Goal: Transaction & Acquisition: Subscribe to service/newsletter

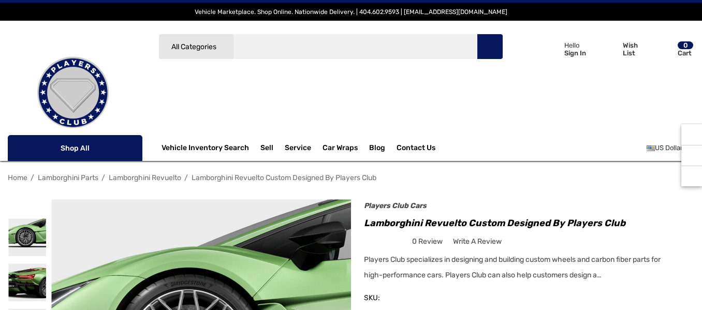
click at [366, 46] on input "Search" at bounding box center [330, 47] width 345 height 26
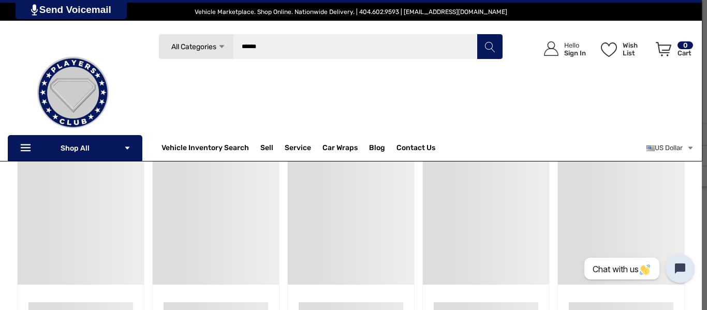
type input "******"
click at [499, 46] on button "Search" at bounding box center [490, 47] width 26 height 26
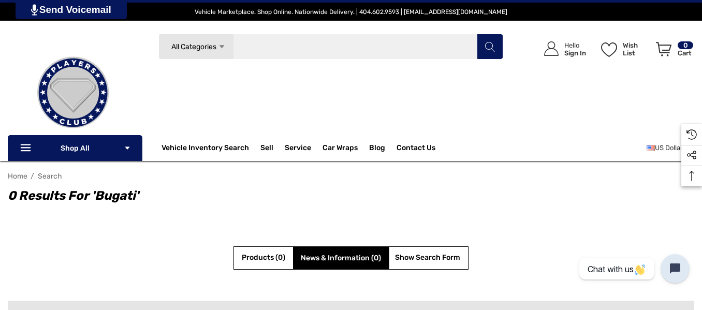
click at [354, 51] on input "Search" at bounding box center [330, 47] width 345 height 26
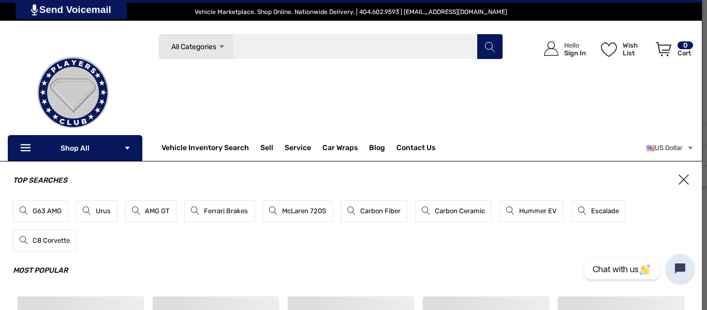
scroll to position [6, 0]
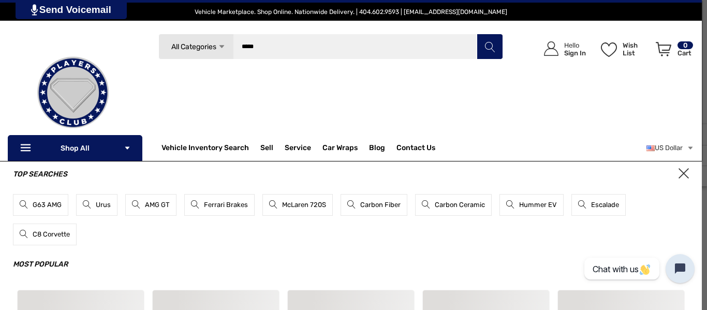
type input "*****"
click at [477, 34] on button "Search" at bounding box center [490, 47] width 26 height 26
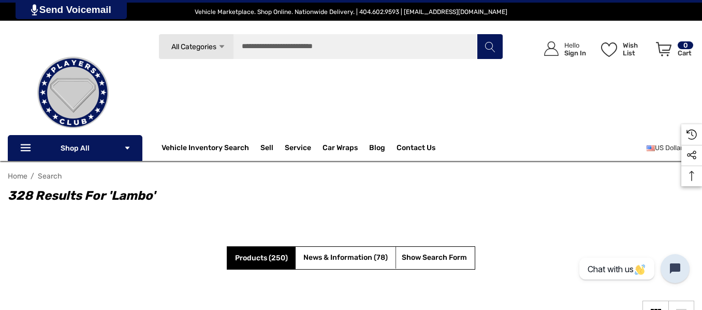
click at [277, 259] on span "Products (250)" at bounding box center [261, 258] width 53 height 9
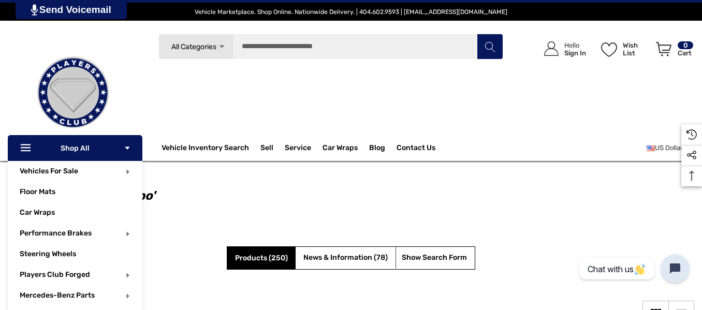
click at [133, 145] on p "Icon Line Icon Line Shop All Icon Arrow Down Icon Arrow Down" at bounding box center [75, 148] width 135 height 26
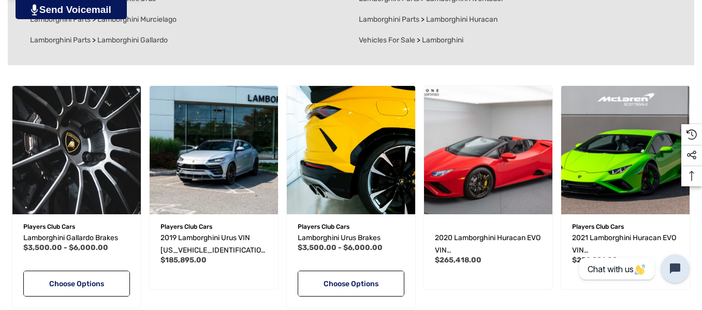
scroll to position [455, 0]
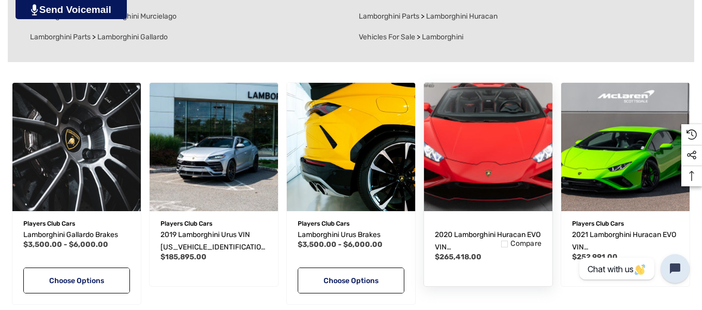
click at [493, 154] on img "2020 Lamborghini Huracan EVO VIN ZHWUT5ZF1LLA15522,$265,418.00\a" at bounding box center [488, 146] width 141 height 141
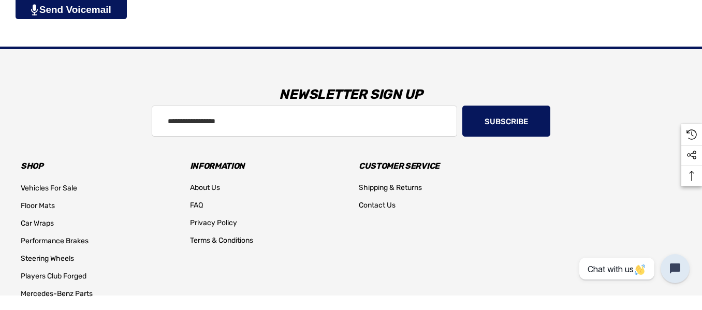
scroll to position [2144, 0]
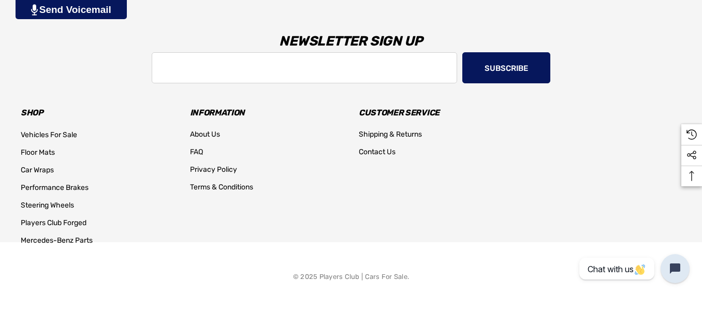
click at [320, 70] on input "Email Address" at bounding box center [304, 67] width 305 height 31
type input "*"
click at [171, 68] on input "*******" at bounding box center [304, 67] width 305 height 31
click at [244, 60] on input "*******" at bounding box center [304, 67] width 305 height 31
type input "**********"
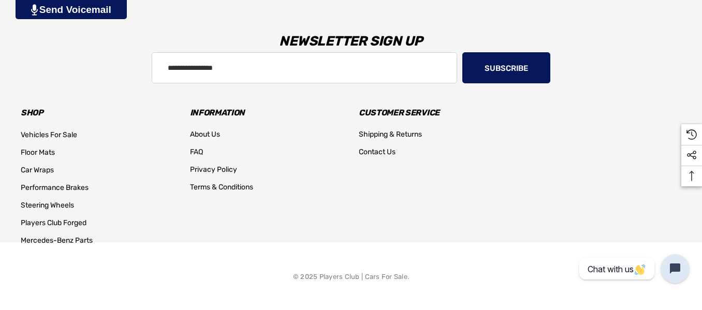
click at [537, 66] on button "Subscribe" at bounding box center [506, 67] width 88 height 31
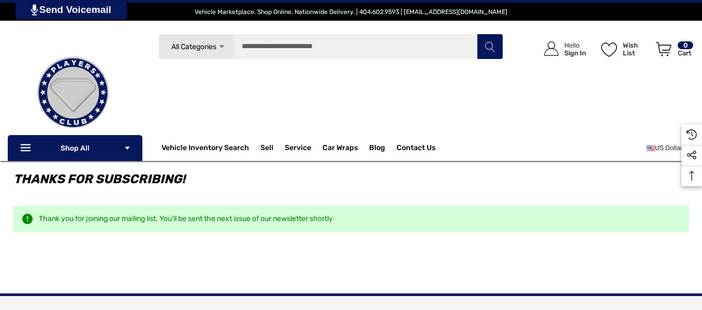
click at [205, 49] on span "All Categories" at bounding box center [193, 46] width 45 height 9
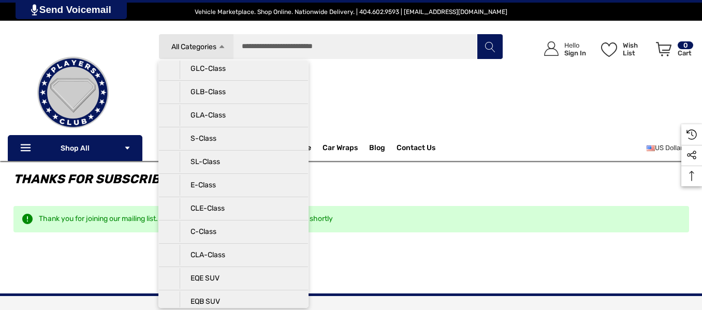
scroll to position [171, 0]
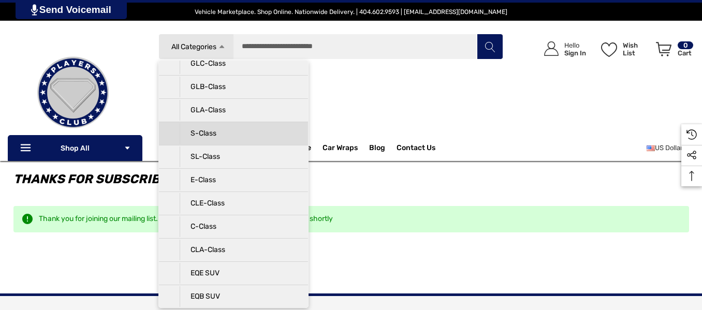
click at [247, 137] on p "S-Class" at bounding box center [239, 133] width 118 height 21
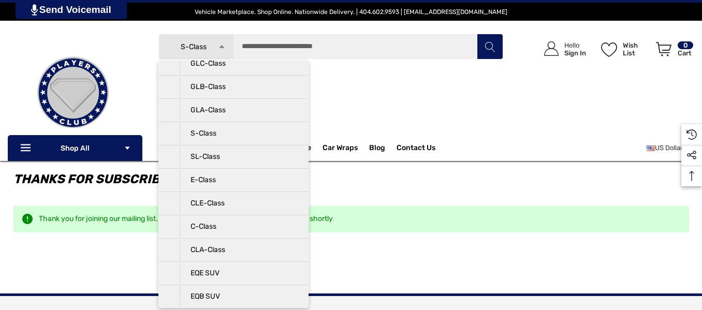
click at [399, 113] on div "Search S-Class Icon Arrow Down Icon Arrow Down Icon Arrow Up Icon Arrow Up Vehi…" at bounding box center [330, 89] width 345 height 111
click at [485, 47] on icon "Search" at bounding box center [489, 47] width 10 height 10
click at [460, 105] on div "Search S-Class Icon Arrow Down Icon Arrow Down Icon Arrow Up Icon Arrow Up Vehi…" at bounding box center [330, 89] width 345 height 111
click at [695, 173] on icon "Top Top" at bounding box center [691, 176] width 25 height 12
click at [625, 50] on p "Wish List" at bounding box center [635, 49] width 27 height 16
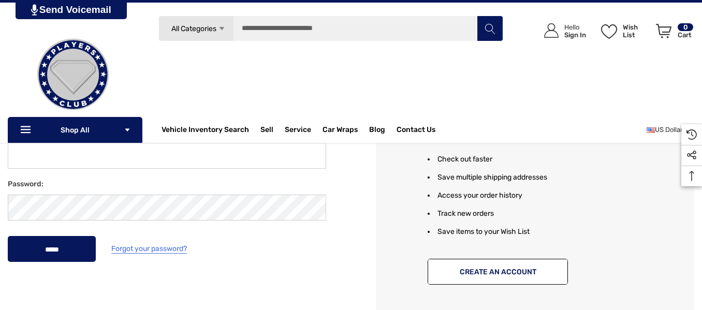
scroll to position [169, 0]
click at [87, 12] on link "Send Voicemail" at bounding box center [71, 9] width 111 height 19
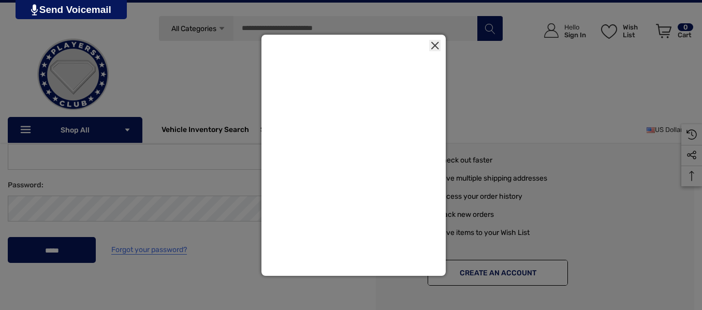
click at [432, 40] on link at bounding box center [434, 45] width 11 height 11
